Goal: Task Accomplishment & Management: Manage account settings

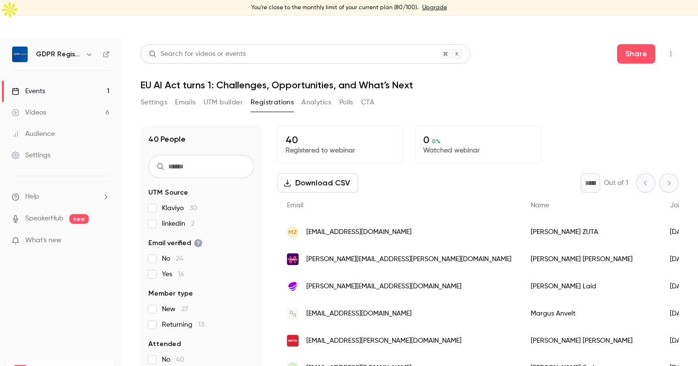
click at [504, 95] on div "Settings Emails UTM builder Registrations Analytics Polls CTA" at bounding box center [410, 104] width 538 height 19
click at [521, 218] on div "María ZUTA" at bounding box center [590, 231] width 139 height 27
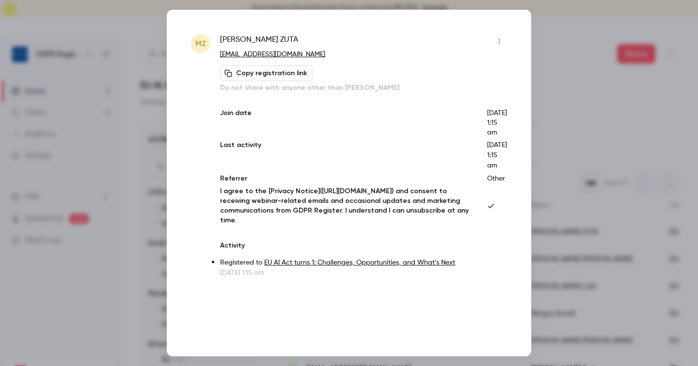
click at [565, 60] on div at bounding box center [349, 183] width 698 height 366
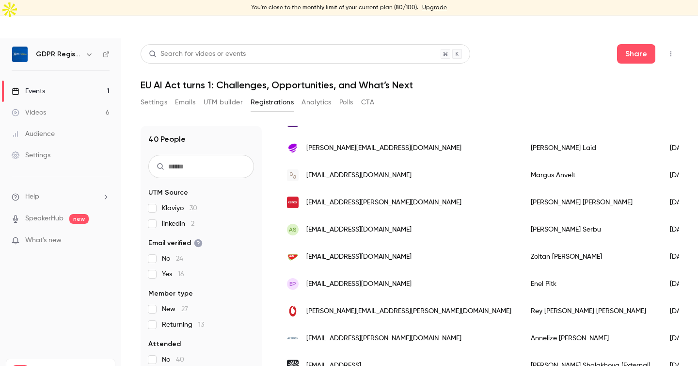
scroll to position [139, 0]
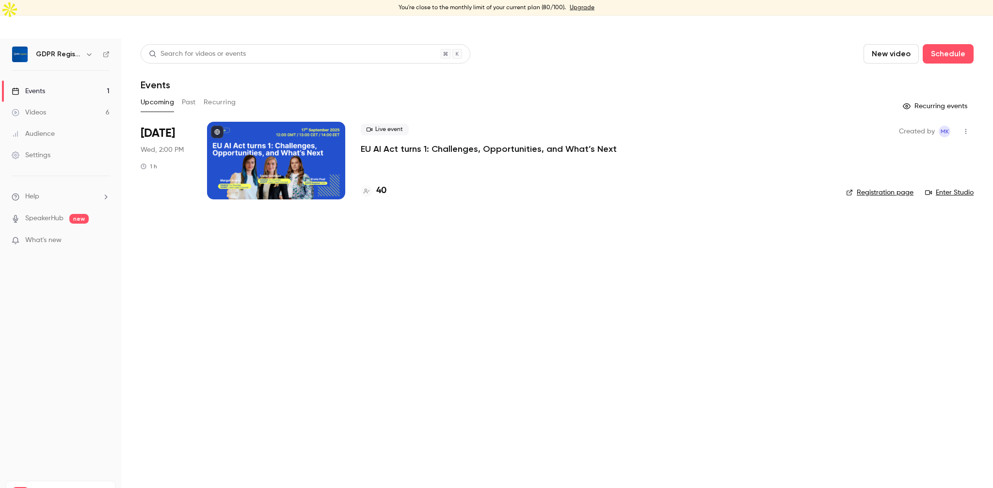
click at [44, 150] on div "Settings" at bounding box center [31, 155] width 39 height 10
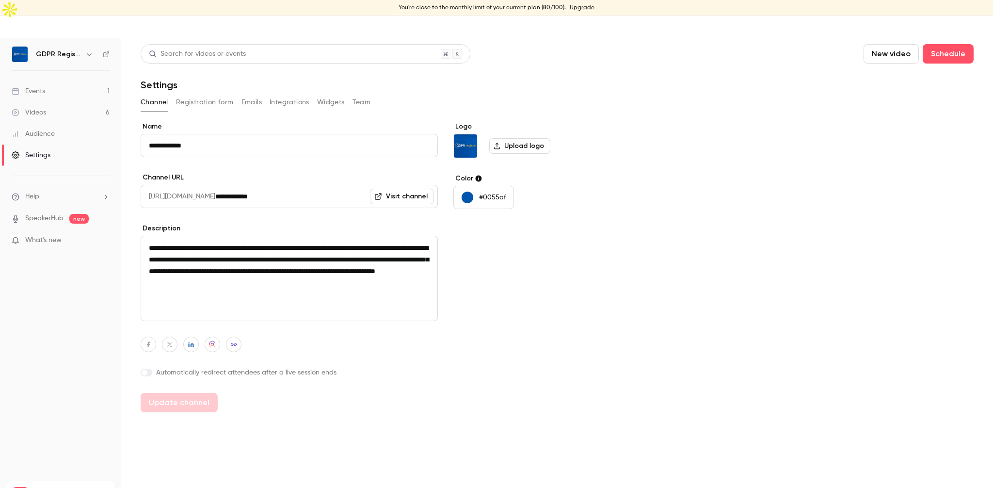
click at [283, 95] on button "Integrations" at bounding box center [290, 103] width 40 height 16
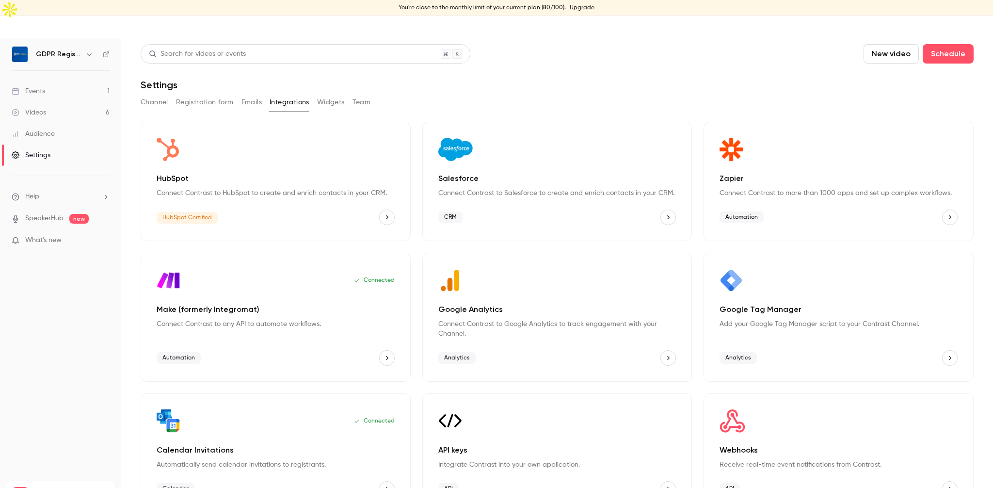
scroll to position [8, 0]
